Goal: Task Accomplishment & Management: Manage account settings

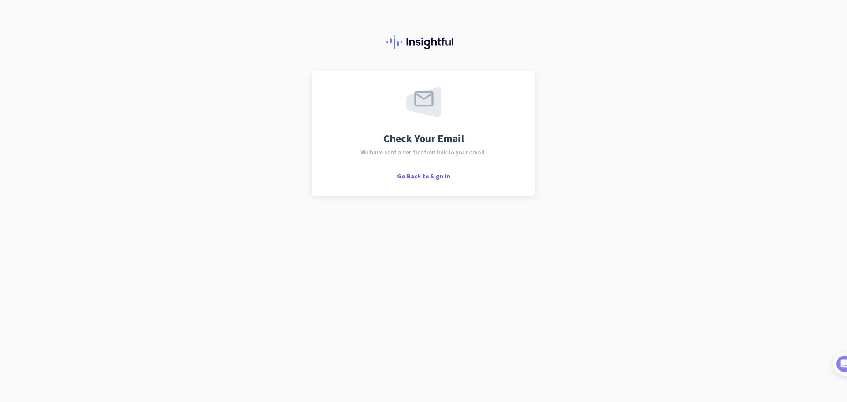
click at [439, 176] on span "Go Back to Sign In" at bounding box center [423, 176] width 53 height 8
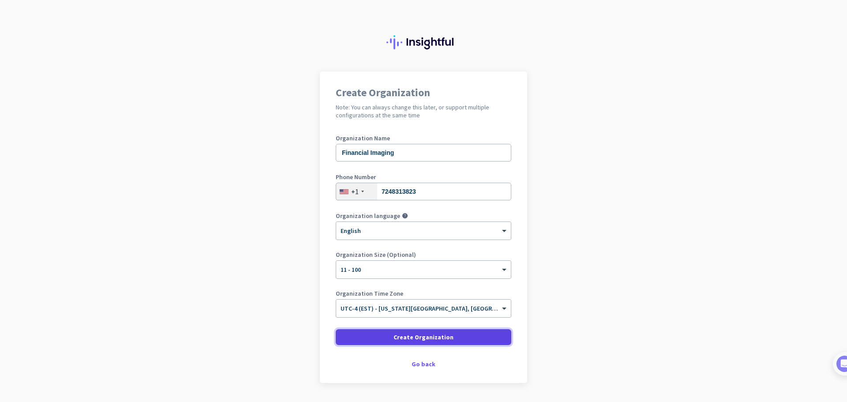
click at [463, 338] on span at bounding box center [424, 336] width 176 height 21
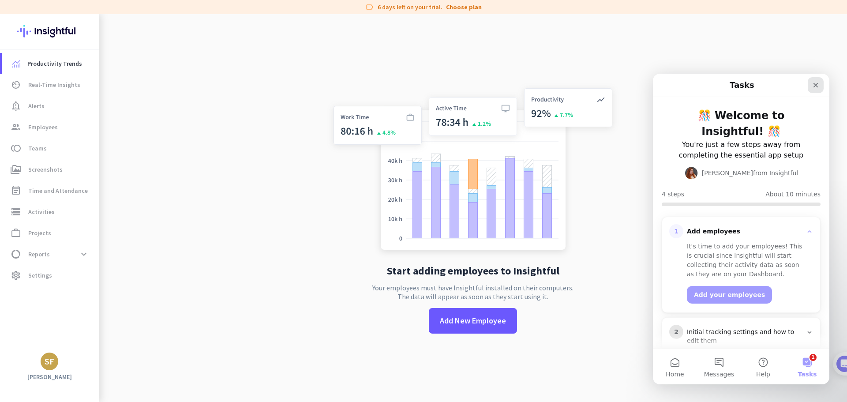
click at [815, 86] on icon "Close" at bounding box center [816, 85] width 5 height 5
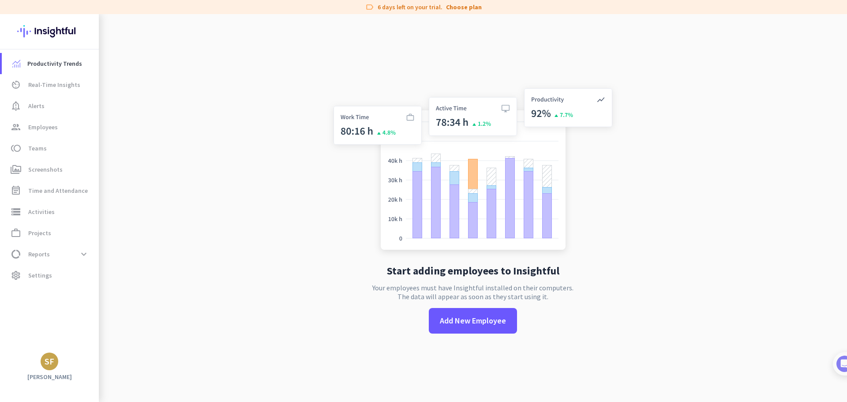
click at [666, 220] on app-no-employees "Start adding employees to Insightful Your employees must have Insightful instal…" at bounding box center [473, 215] width 748 height 402
click at [44, 280] on span "Settings" at bounding box center [40, 275] width 24 height 11
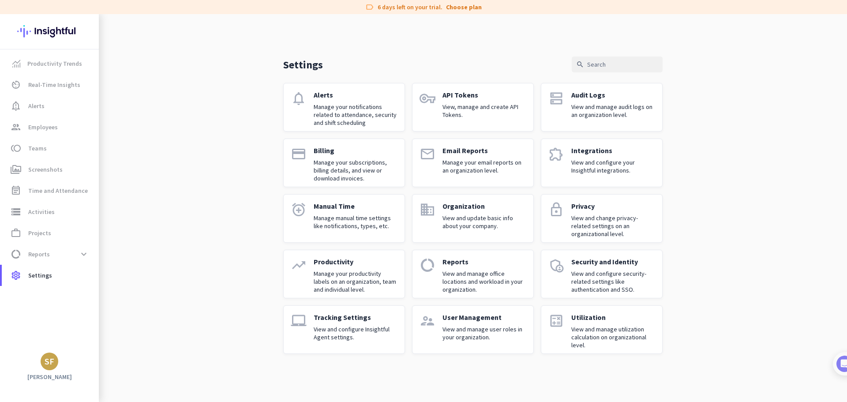
click at [464, 326] on p "View and manage user roles in your organization." at bounding box center [485, 333] width 84 height 16
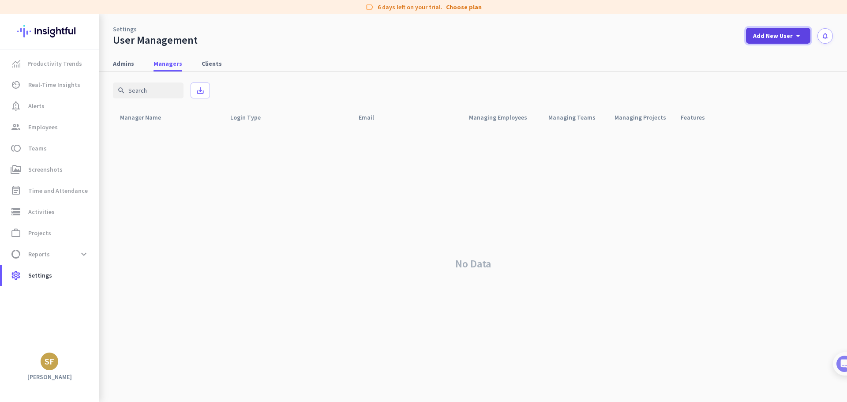
click at [777, 35] on span "Add New User" at bounding box center [773, 35] width 40 height 9
click at [781, 53] on div "Admin" at bounding box center [778, 55] width 20 height 9
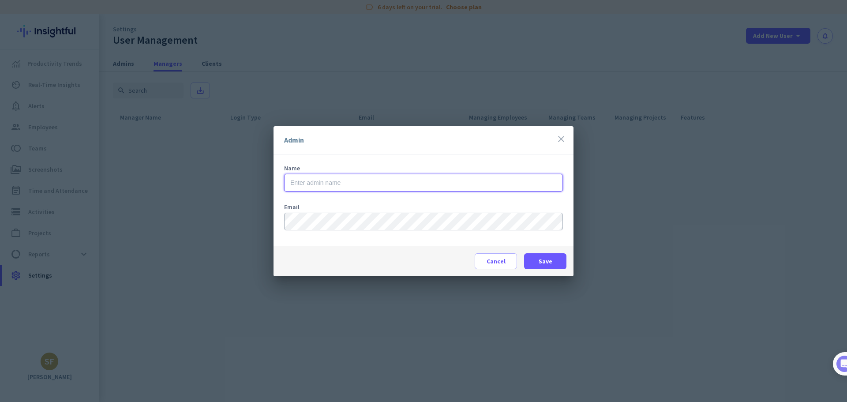
click at [512, 179] on input "text" at bounding box center [423, 183] width 279 height 18
type input "[PERSON_NAME]"
click at [548, 262] on span "Save" at bounding box center [546, 261] width 14 height 9
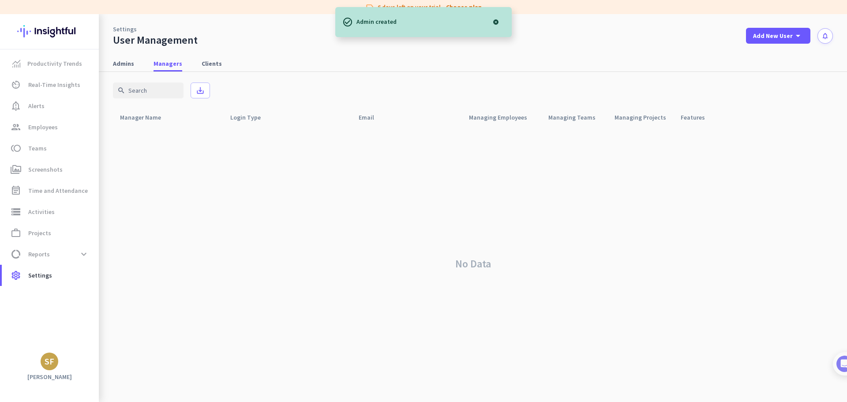
click at [494, 24] on div at bounding box center [496, 22] width 18 height 18
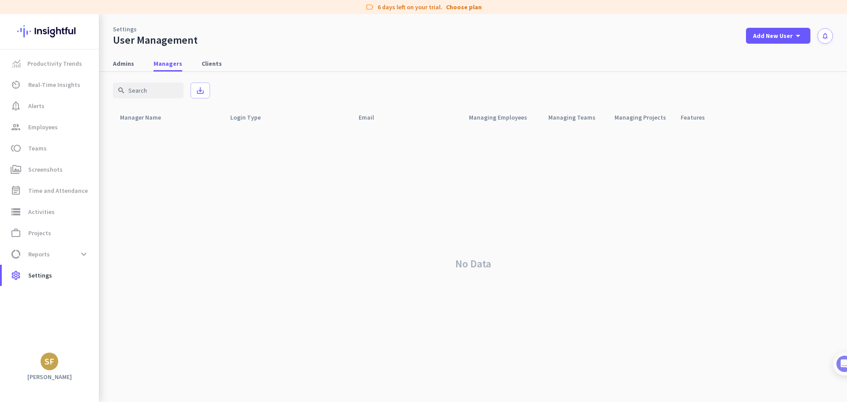
click at [404, 4] on div "label 6 days left on your trial. Choose plan" at bounding box center [423, 7] width 847 height 14
click at [48, 359] on div "SF" at bounding box center [50, 361] width 10 height 9
click at [234, 217] on div at bounding box center [423, 201] width 847 height 402
click at [464, 9] on link "Choose plan" at bounding box center [464, 7] width 36 height 9
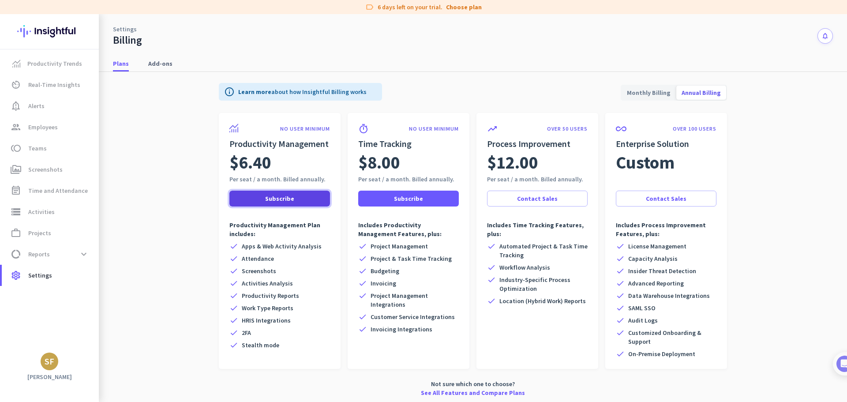
click at [295, 196] on span at bounding box center [279, 198] width 101 height 21
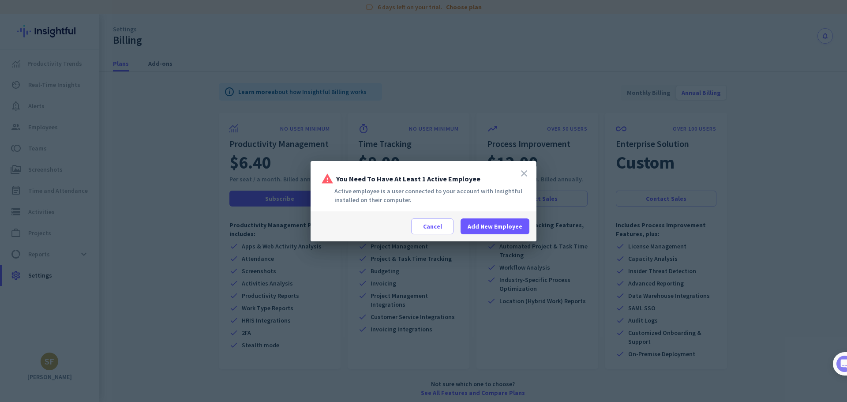
click at [525, 171] on icon "close" at bounding box center [524, 173] width 11 height 11
